Goal: Task Accomplishment & Management: Complete application form

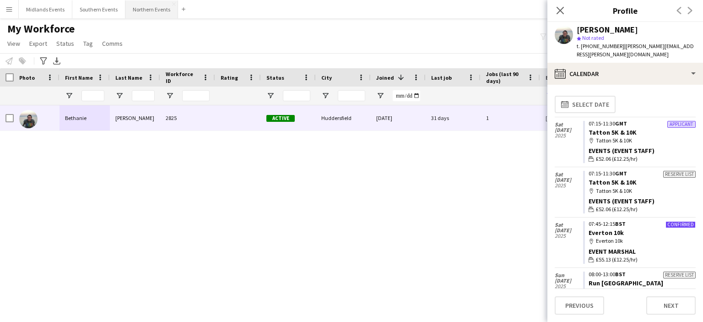
scroll to position [79, 0]
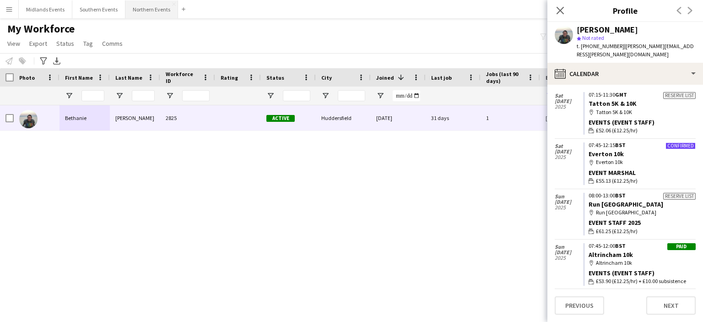
click at [132, 2] on button "Northern Events Close" at bounding box center [151, 9] width 53 height 18
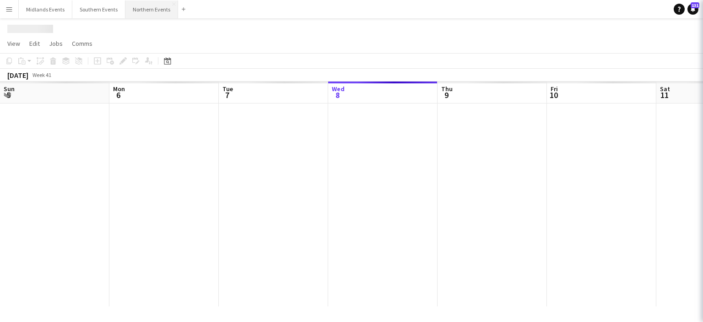
click at [162, 9] on button "Northern Events Close" at bounding box center [151, 9] width 53 height 18
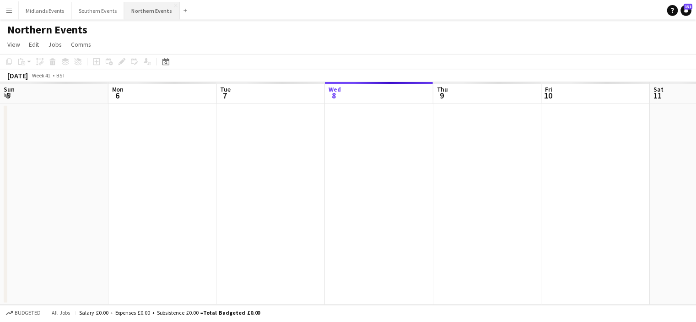
scroll to position [0, 219]
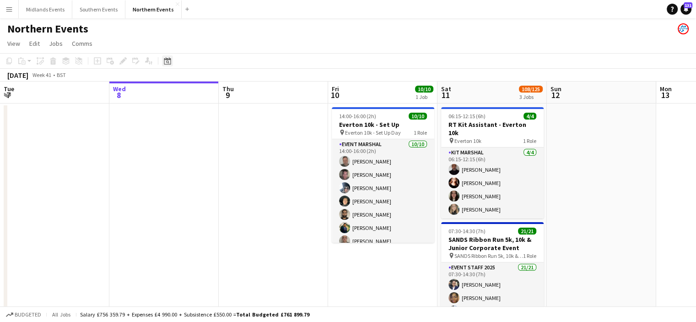
click at [171, 59] on icon at bounding box center [167, 60] width 7 height 7
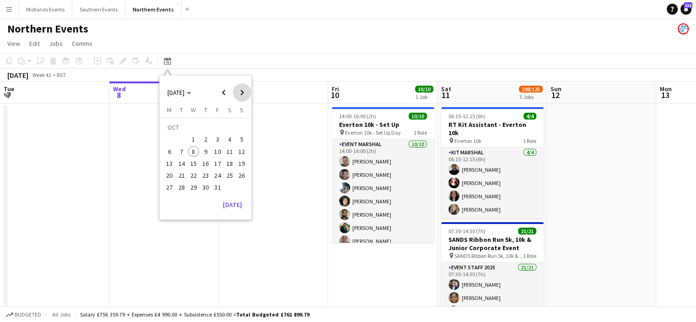
click at [240, 92] on span "Next month" at bounding box center [242, 92] width 18 height 18
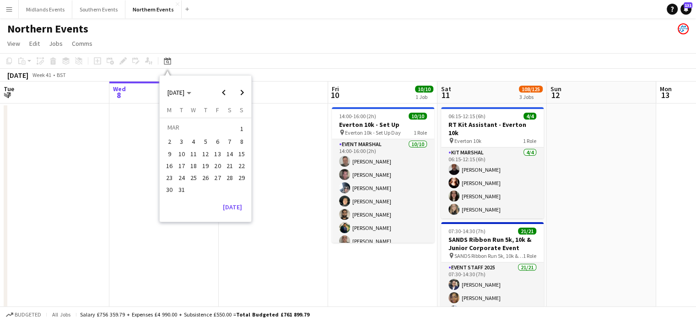
click at [243, 127] on span "1" at bounding box center [241, 128] width 11 height 13
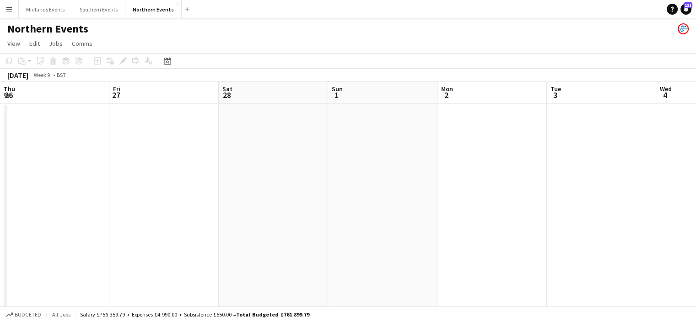
scroll to position [0, 315]
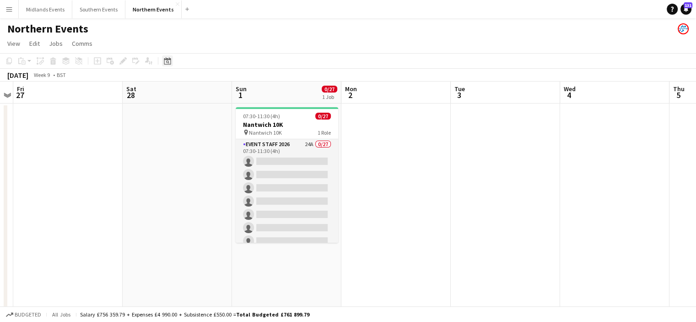
click at [170, 62] on icon "Date picker" at bounding box center [167, 60] width 7 height 7
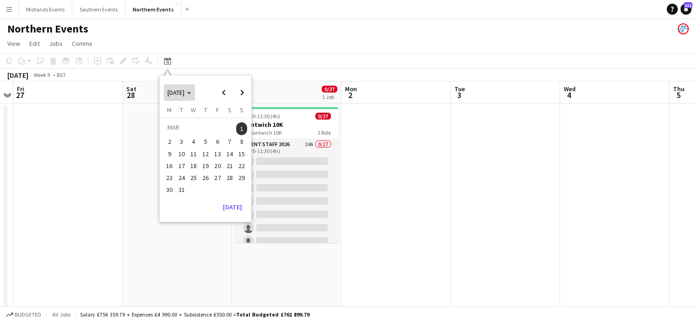
click at [195, 95] on span "Choose month and year" at bounding box center [179, 92] width 31 height 22
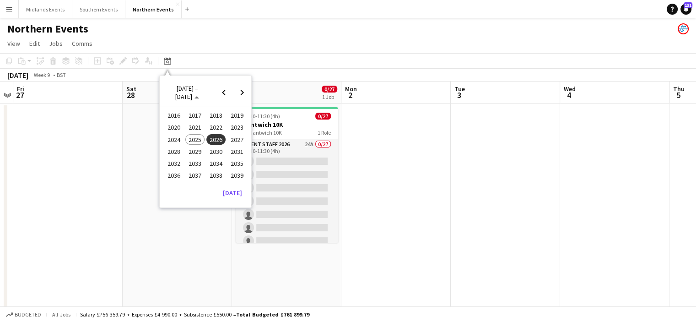
click at [198, 135] on span "2025" at bounding box center [194, 139] width 19 height 11
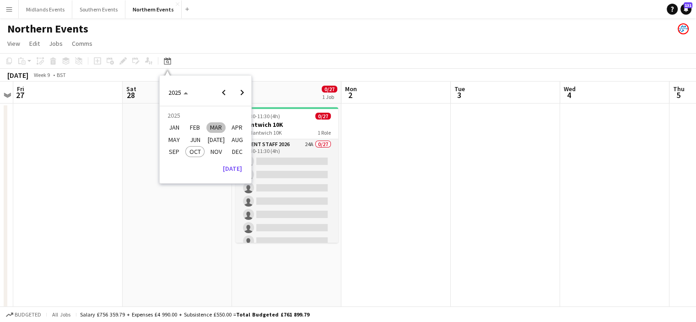
click at [213, 127] on span "MAR" at bounding box center [215, 127] width 19 height 11
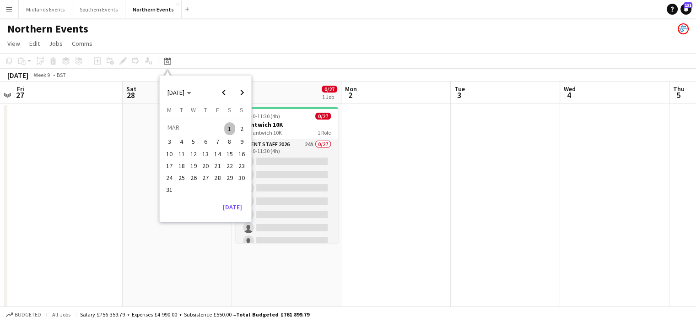
click at [231, 124] on span "1" at bounding box center [229, 128] width 11 height 13
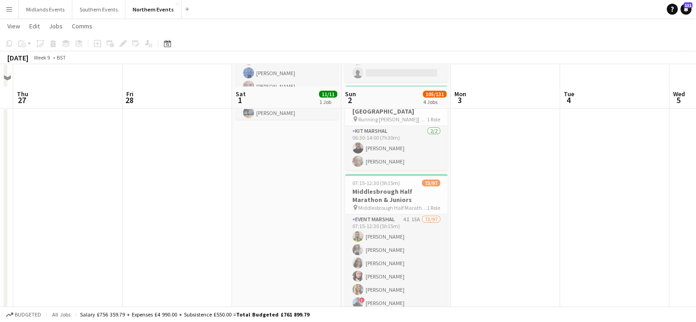
scroll to position [145, 0]
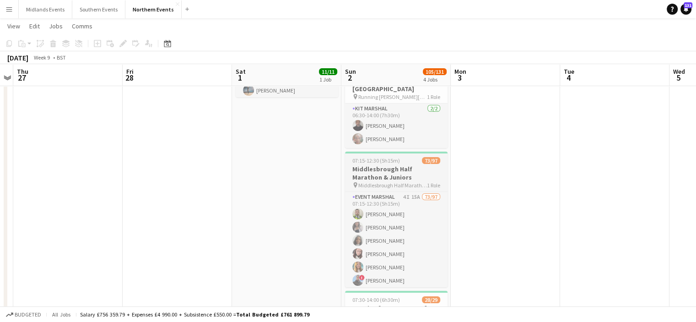
click at [406, 167] on h3 "Middlesbrough Half Marathon & Juniors" at bounding box center [396, 173] width 102 height 16
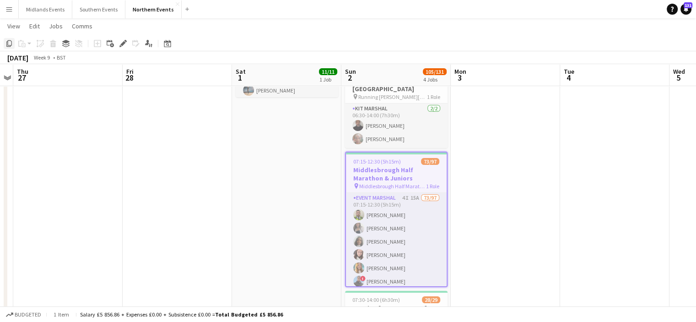
click at [7, 42] on icon at bounding box center [8, 43] width 5 height 6
click at [168, 44] on icon at bounding box center [167, 44] width 3 height 3
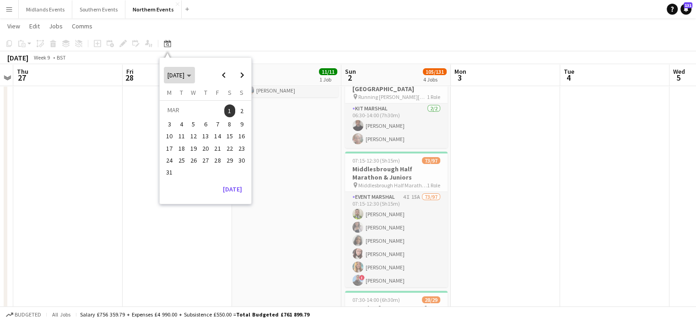
click at [191, 76] on span "[DATE]" at bounding box center [179, 75] width 24 height 8
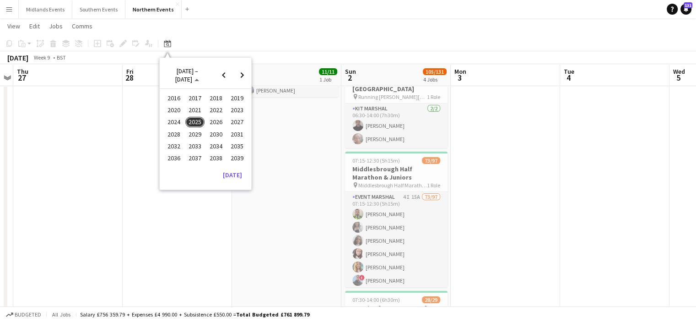
click at [212, 124] on span "2026" at bounding box center [215, 122] width 19 height 11
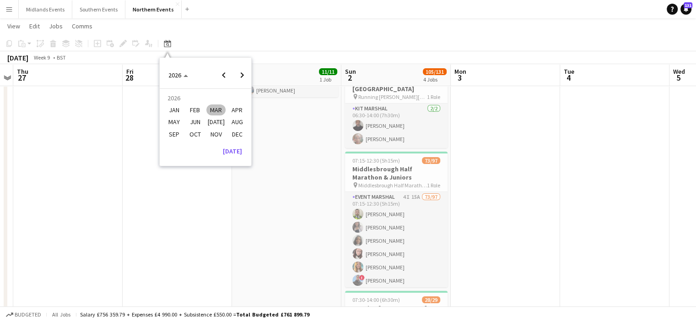
click at [220, 110] on span "MAR" at bounding box center [215, 109] width 19 height 11
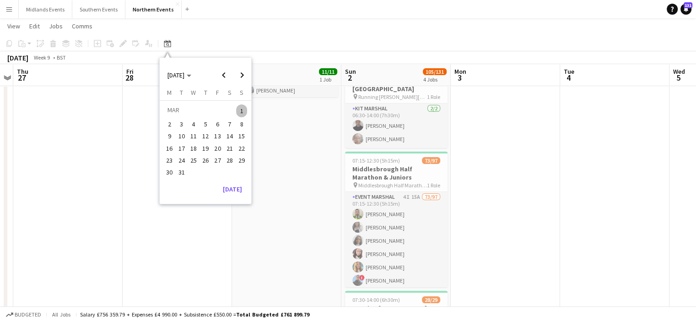
click at [245, 110] on span "1" at bounding box center [241, 110] width 11 height 13
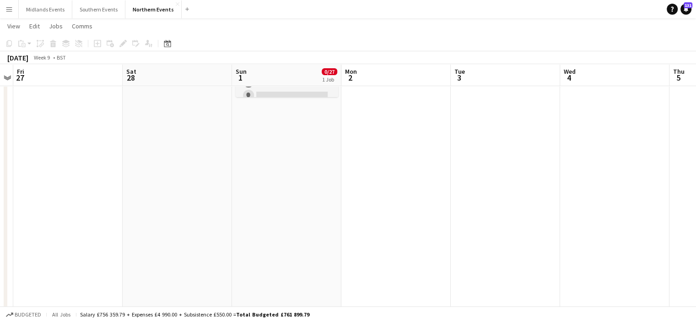
click at [283, 115] on app-date-cell "07:30-11:30 (4h) 0/27 Nantwich 10K pin Nantwich 10K 1 Role Event Staff 2026 24A…" at bounding box center [286, 202] width 109 height 488
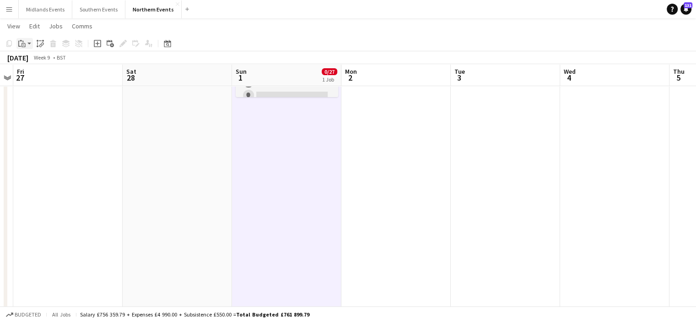
click at [25, 38] on div "Paste" at bounding box center [21, 43] width 11 height 11
click at [35, 62] on link "Paste Ctrl+V" at bounding box center [67, 61] width 86 height 8
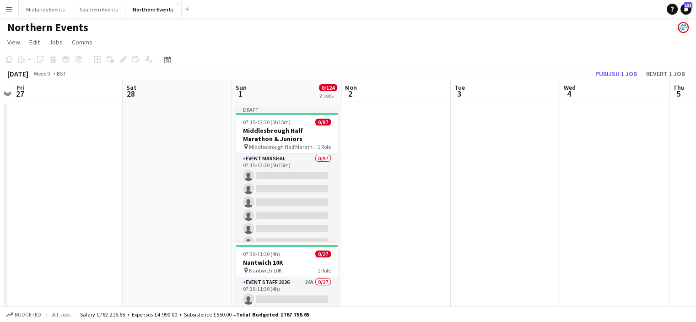
scroll to position [0, 0]
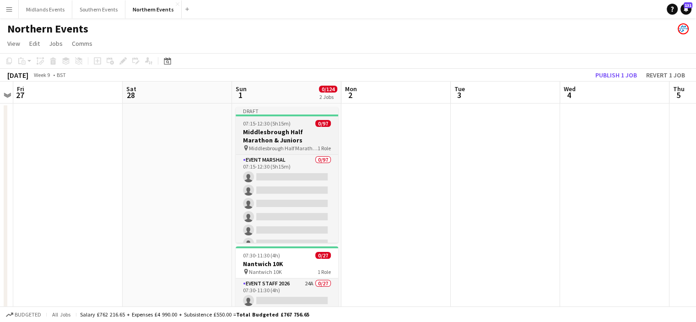
click at [270, 136] on h3 "Middlesbrough Half Marathon & Juniors" at bounding box center [287, 136] width 102 height 16
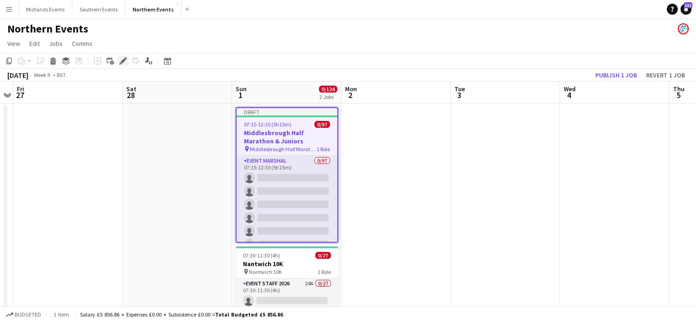
click at [121, 61] on icon at bounding box center [122, 61] width 5 height 5
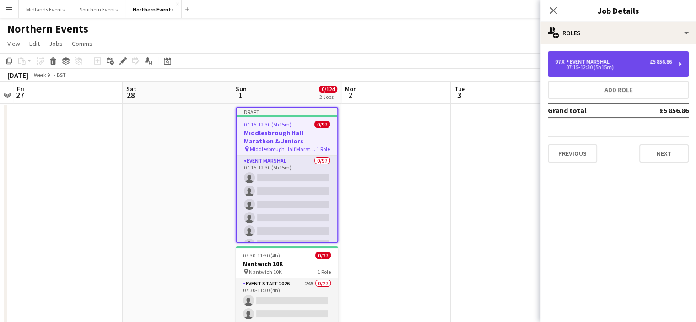
click at [593, 62] on div "Event Marshal" at bounding box center [589, 62] width 47 height 6
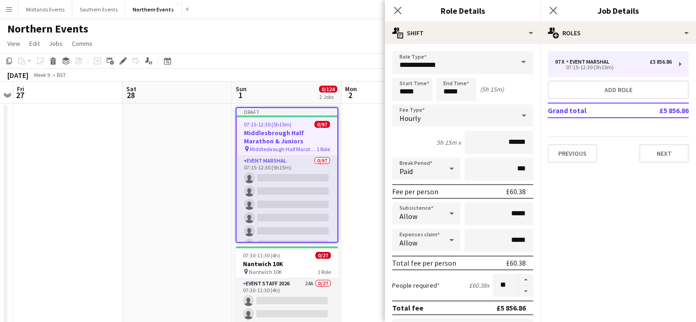
click at [514, 62] on span at bounding box center [523, 62] width 19 height 22
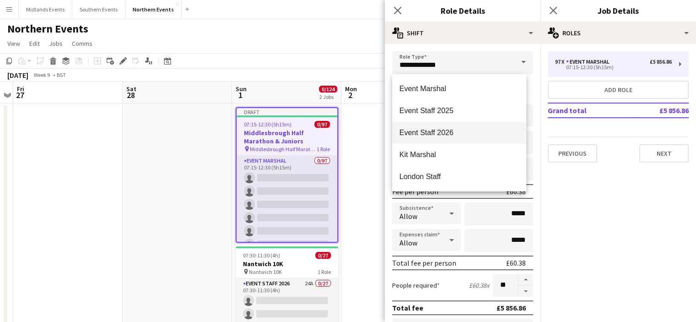
click at [480, 131] on span "Event Staff 2026" at bounding box center [458, 132] width 119 height 9
type input "**********"
type input "******"
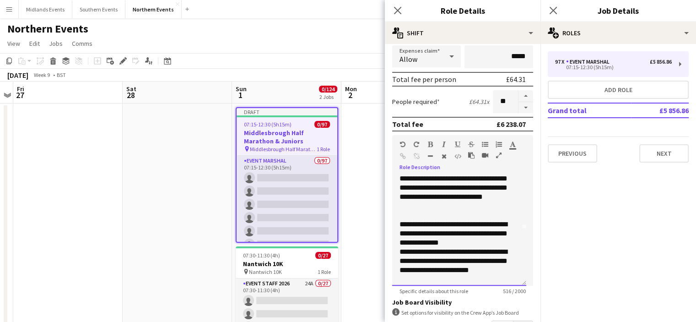
scroll to position [80, 0]
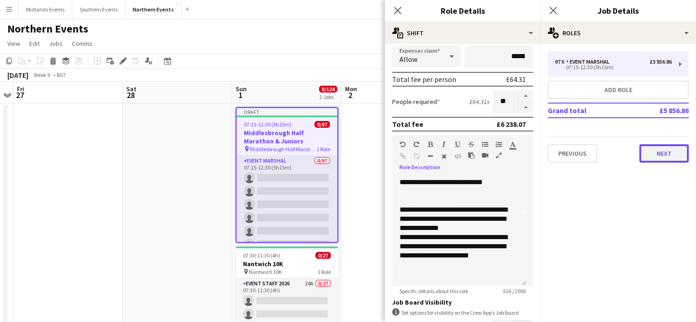
click at [667, 147] on button "Next" at bounding box center [663, 153] width 49 height 18
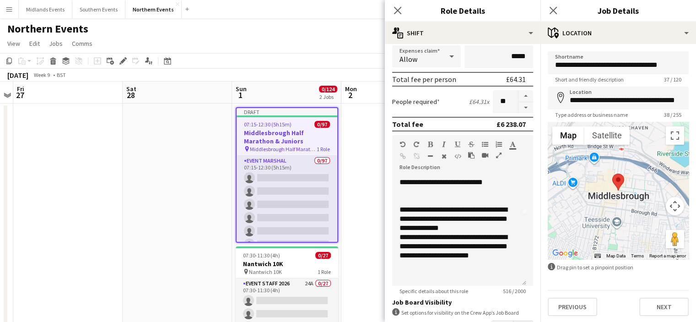
scroll to position [0, 0]
click at [655, 304] on button "Next" at bounding box center [663, 306] width 49 height 18
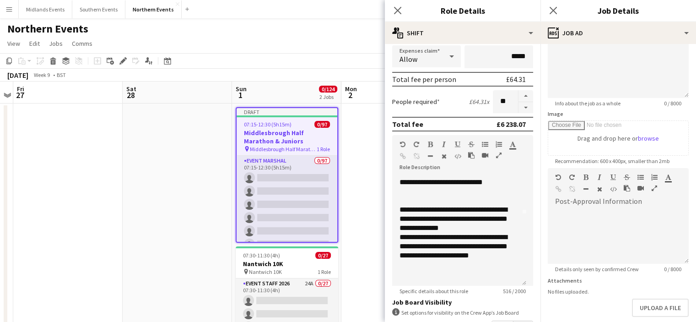
scroll to position [85, 0]
click at [558, 215] on div at bounding box center [618, 235] width 141 height 55
paste div
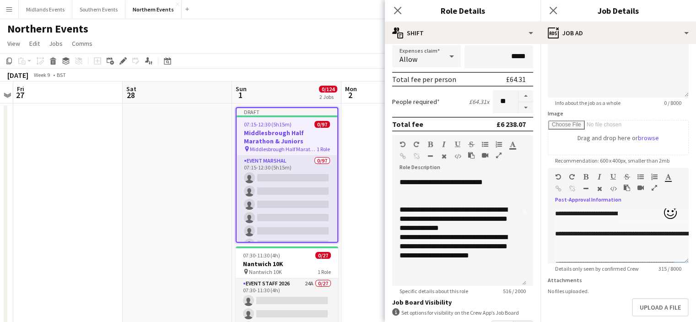
click at [664, 216] on icon "Add reaction" at bounding box center [670, 212] width 12 height 12
click at [635, 218] on div "Options" at bounding box center [657, 212] width 78 height 17
click at [655, 219] on div "Options" at bounding box center [657, 212] width 78 height 17
click at [613, 251] on div at bounding box center [697, 253] width 284 height 10
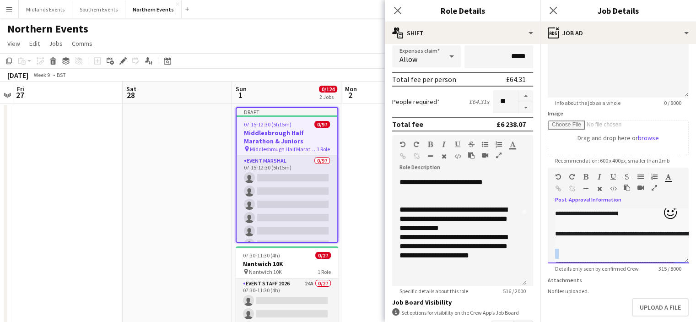
click at [613, 251] on div at bounding box center [697, 253] width 284 height 10
click at [658, 219] on div at bounding box center [618, 235] width 141 height 55
click at [662, 210] on div at bounding box center [697, 213] width 284 height 10
click at [655, 209] on div at bounding box center [697, 213] width 284 height 10
drag, startPoint x: 669, startPoint y: 219, endPoint x: 653, endPoint y: 211, distance: 17.8
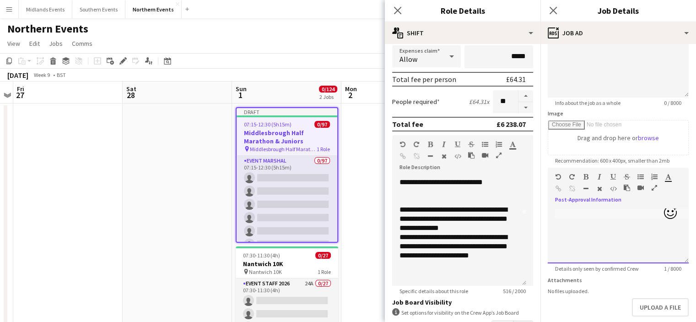
click at [653, 211] on div at bounding box center [618, 235] width 141 height 55
click at [661, 212] on div at bounding box center [697, 213] width 284 height 10
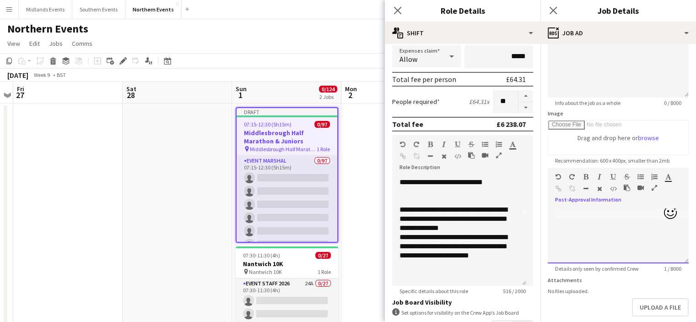
drag, startPoint x: 648, startPoint y: 214, endPoint x: 658, endPoint y: 216, distance: 9.3
click at [658, 216] on div at bounding box center [697, 213] width 284 height 10
click at [635, 73] on div at bounding box center [618, 70] width 141 height 55
click at [655, 223] on div at bounding box center [618, 235] width 141 height 55
click at [658, 216] on div at bounding box center [697, 213] width 284 height 10
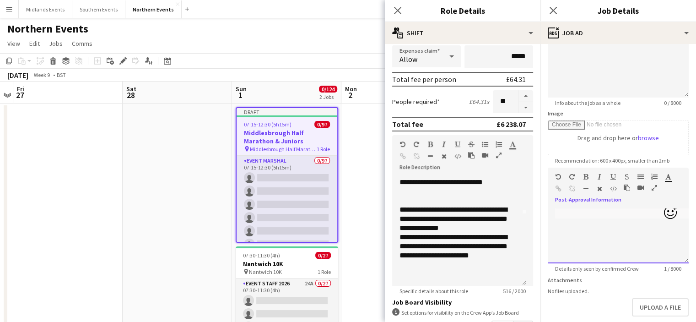
drag, startPoint x: 658, startPoint y: 216, endPoint x: 677, endPoint y: 215, distance: 18.8
click at [677, 215] on div at bounding box center [618, 235] width 141 height 55
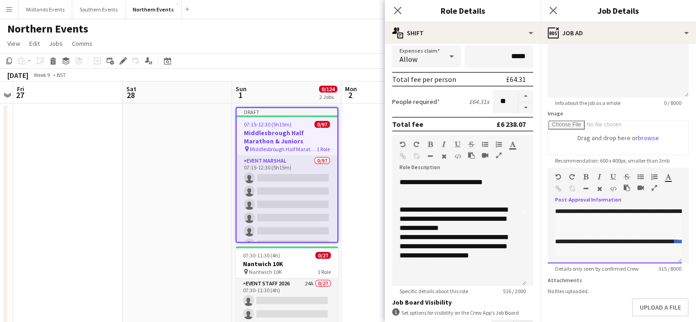
scroll to position [0, 0]
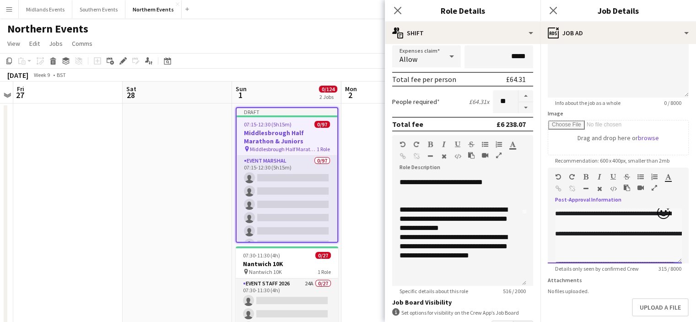
click at [658, 218] on div at bounding box center [697, 223] width 284 height 10
drag, startPoint x: 656, startPoint y: 211, endPoint x: 658, endPoint y: 218, distance: 7.0
click at [658, 218] on div at bounding box center [697, 223] width 284 height 10
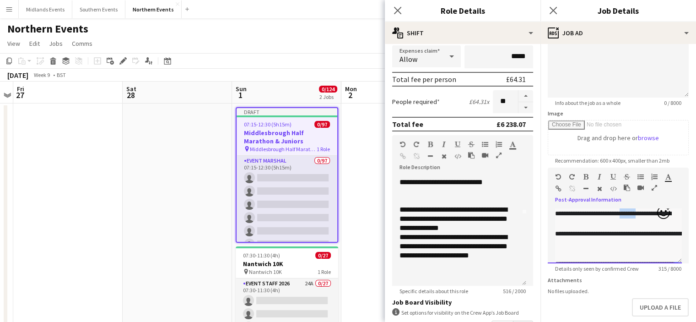
drag, startPoint x: 664, startPoint y: 215, endPoint x: 639, endPoint y: 214, distance: 25.2
click at [639, 214] on div "**********" at bounding box center [697, 213] width 284 height 10
click at [556, 209] on div "**********" at bounding box center [697, 213] width 284 height 10
click at [639, 213] on div "**********" at bounding box center [697, 213] width 284 height 10
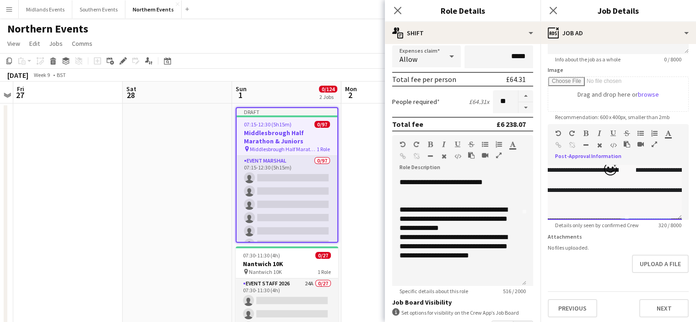
scroll to position [136, 0]
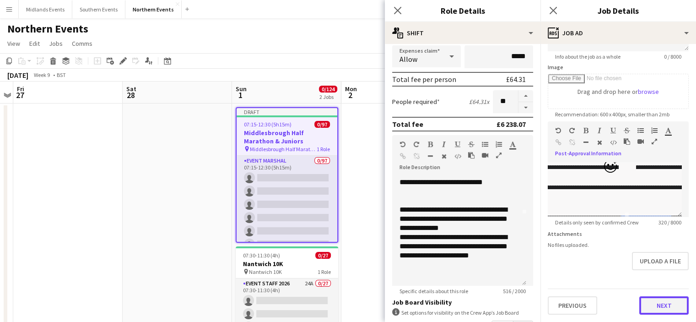
click at [663, 305] on button "Next" at bounding box center [663, 305] width 49 height 18
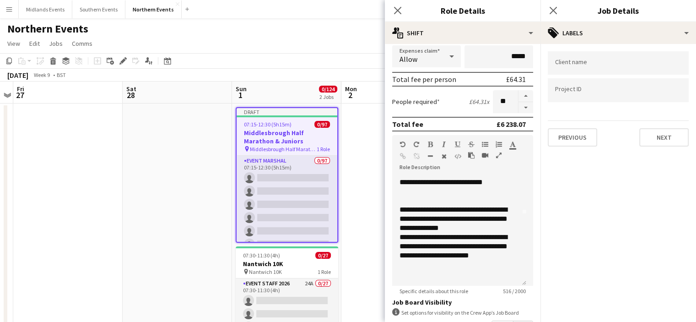
scroll to position [0, 0]
click at [674, 133] on button "Next" at bounding box center [663, 137] width 49 height 18
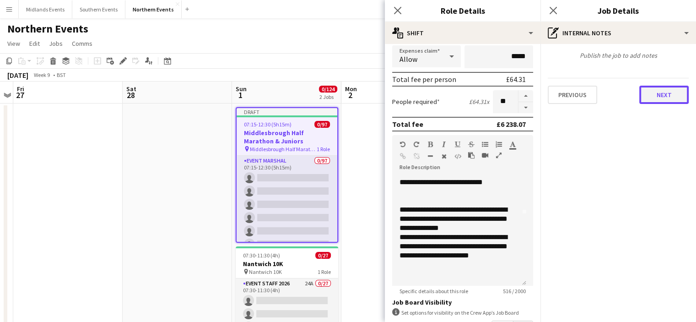
click at [660, 92] on button "Next" at bounding box center [663, 95] width 49 height 18
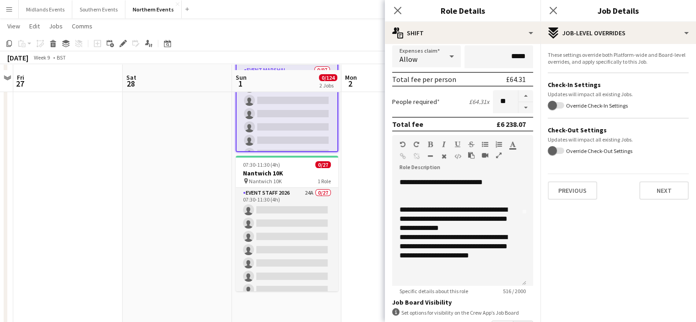
scroll to position [95, 0]
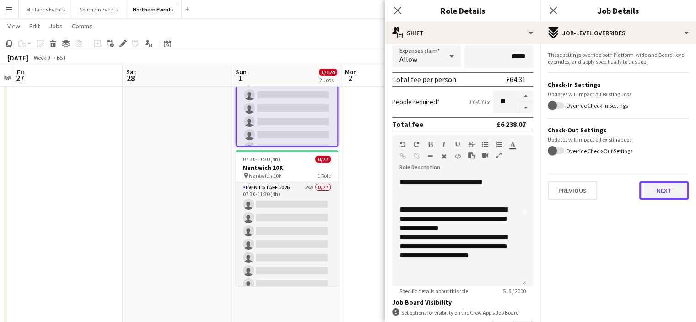
click at [653, 188] on button "Next" at bounding box center [663, 190] width 49 height 18
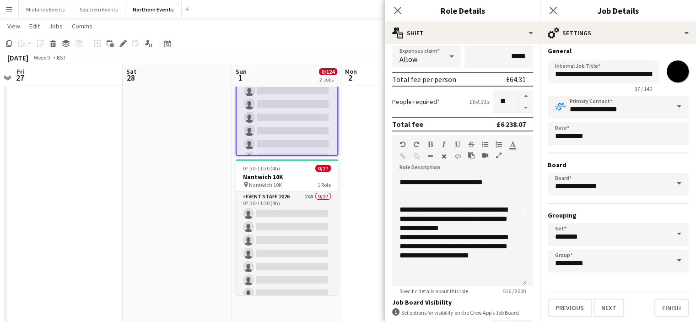
scroll to position [49, 0]
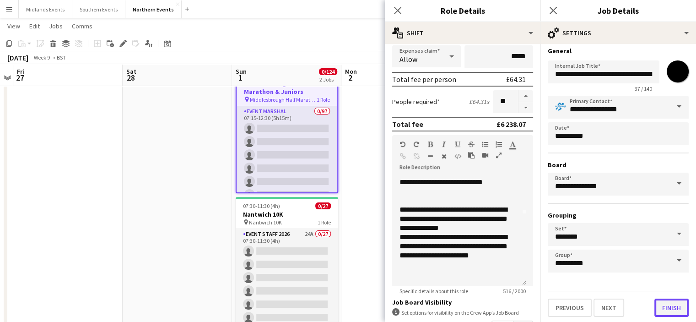
click at [659, 307] on button "Finish" at bounding box center [671, 307] width 34 height 18
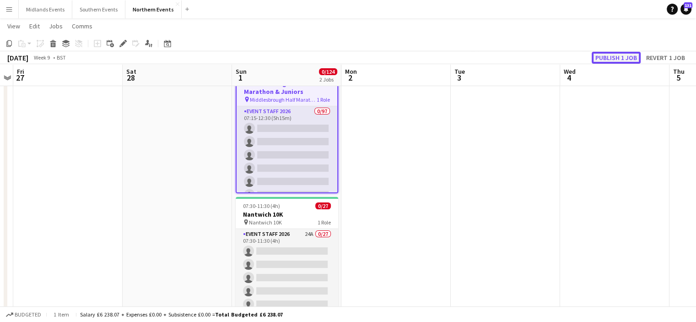
click at [607, 58] on button "Publish 1 job" at bounding box center [616, 58] width 49 height 12
